Goal: Transaction & Acquisition: Purchase product/service

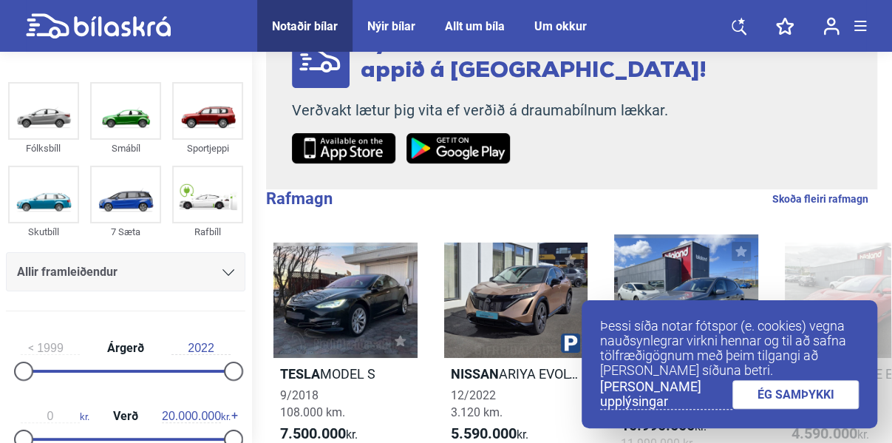
scroll to position [222, 0]
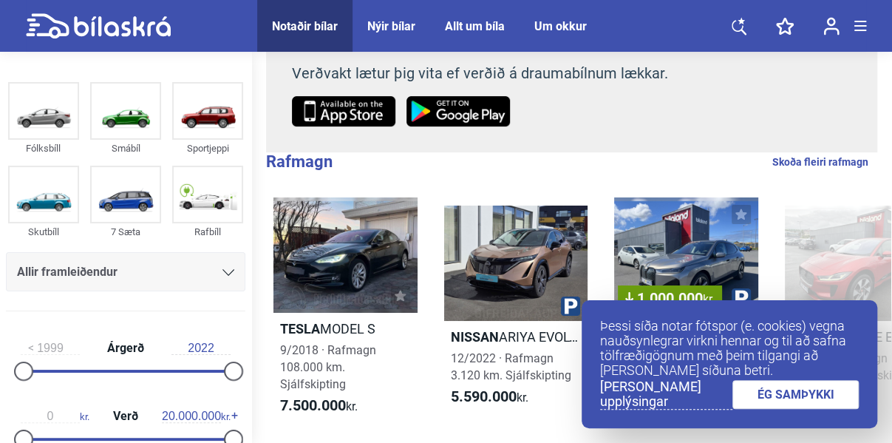
click at [200, 116] on img at bounding box center [208, 111] width 68 height 55
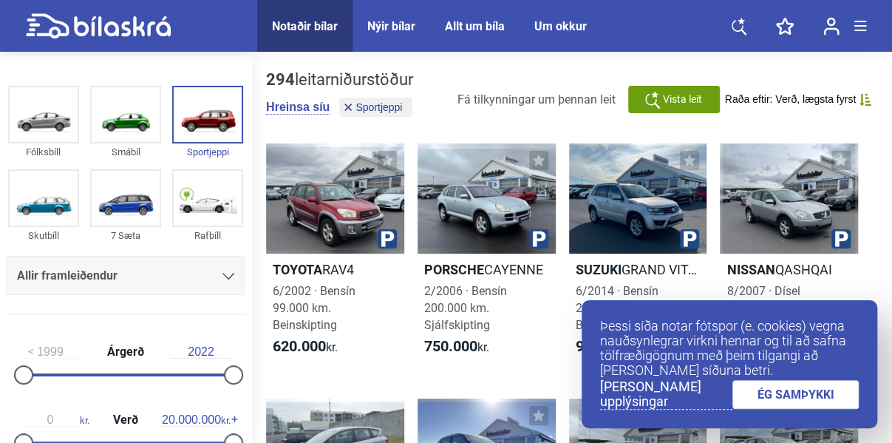
click at [753, 100] on span "Raða eftir: Verð, lægsta fyrst" at bounding box center [790, 99] width 131 height 13
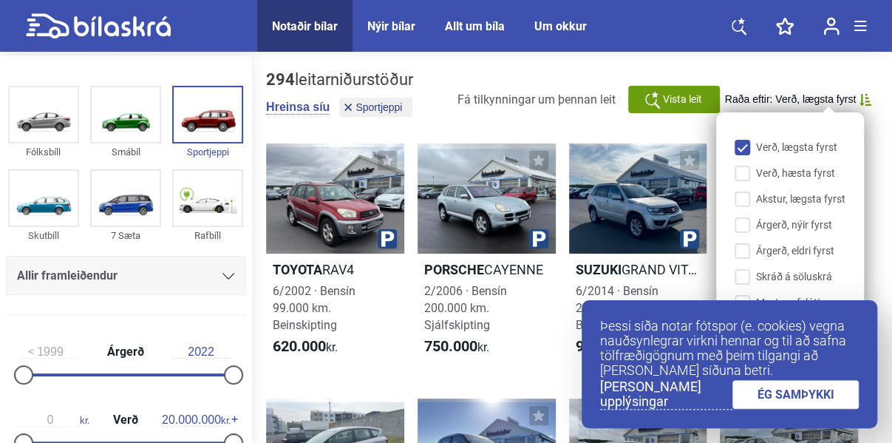
click at [742, 248] on input "Árgerð, eldri fyrst" at bounding box center [793, 252] width 111 height 16
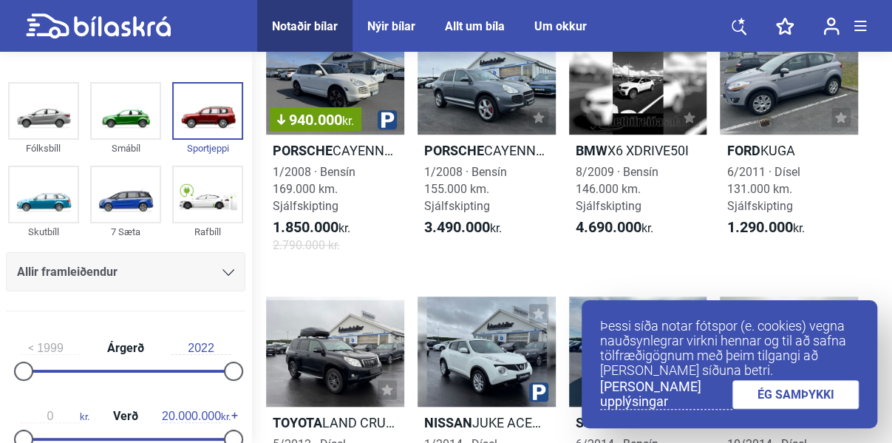
scroll to position [370, 0]
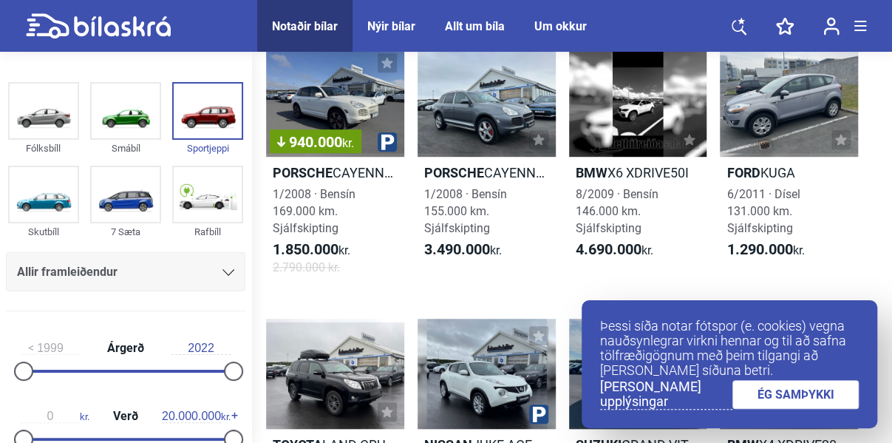
click at [789, 111] on div at bounding box center [789, 101] width 138 height 110
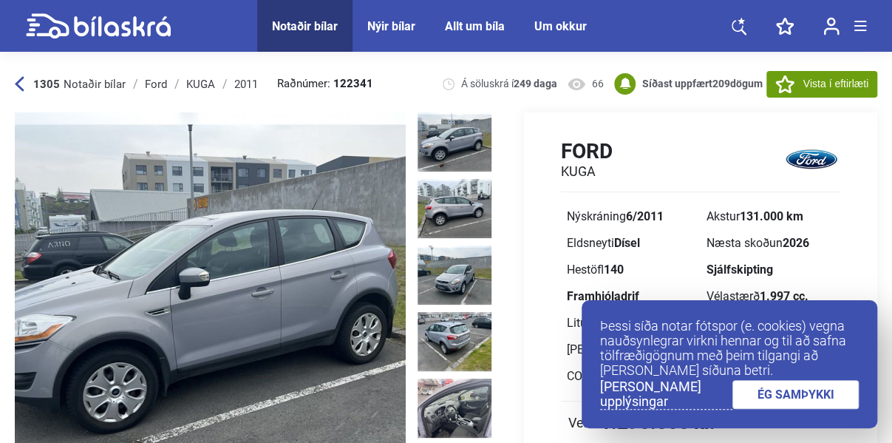
click at [809, 392] on link "ÉG SAMÞYKKI" at bounding box center [796, 394] width 127 height 29
